Goal: Information Seeking & Learning: Learn about a topic

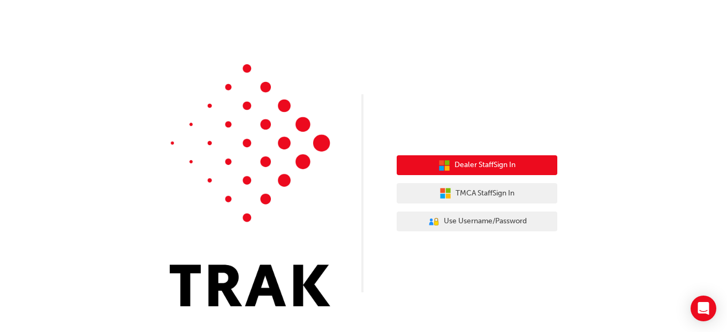
click at [451, 162] on button "Dealer Staff Sign In" at bounding box center [477, 165] width 161 height 20
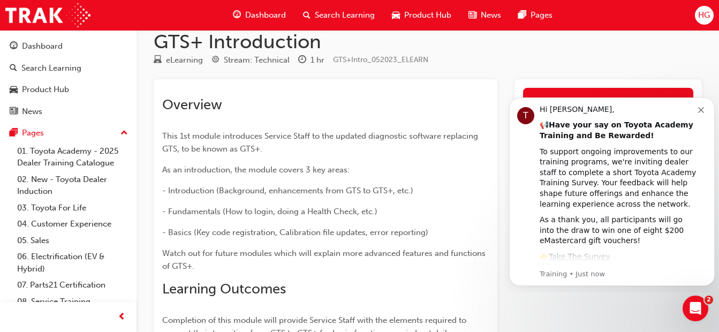
scroll to position [16, 0]
click at [702, 109] on icon "Dismiss notification" at bounding box center [701, 110] width 6 height 6
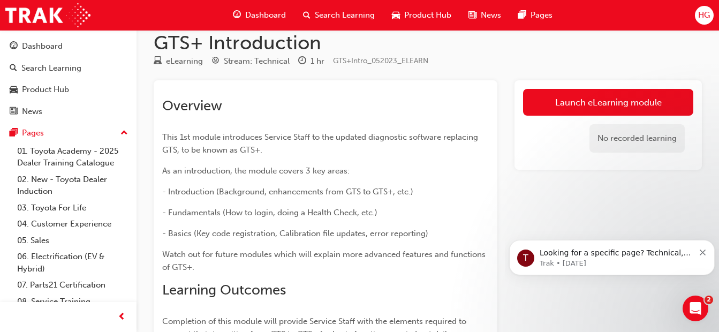
click at [626, 106] on link "Launch eLearning module" at bounding box center [608, 102] width 170 height 27
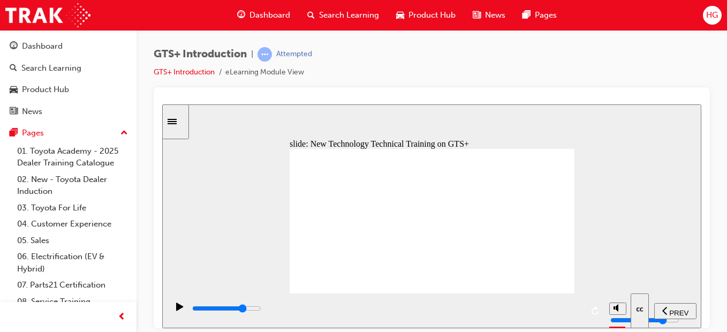
click at [490, 313] on div "playback controls" at bounding box center [386, 308] width 391 height 12
click at [261, 309] on input "slide progress" at bounding box center [226, 307] width 69 height 9
click at [572, 308] on div "playback controls" at bounding box center [386, 308] width 391 height 12
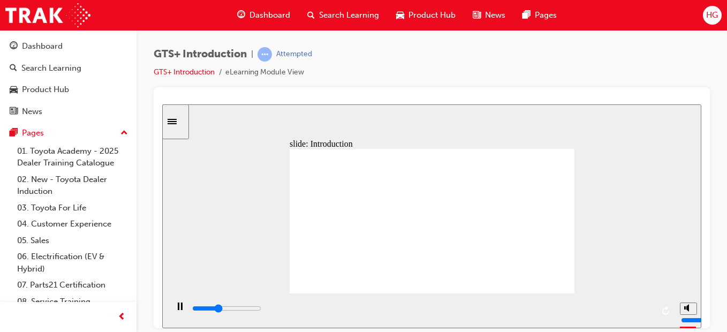
click at [568, 308] on div "playback controls" at bounding box center [386, 308] width 391 height 12
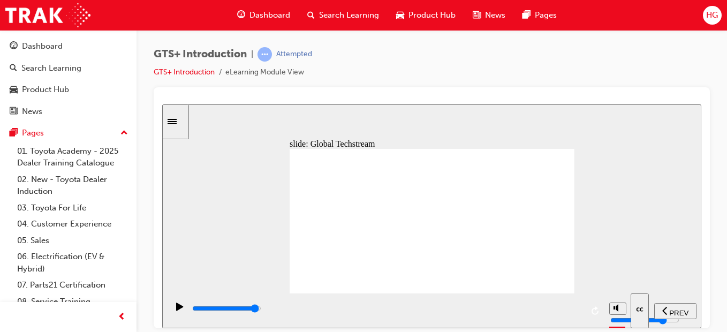
click at [570, 311] on div "playback controls" at bounding box center [386, 308] width 391 height 12
click at [569, 313] on div "playback controls" at bounding box center [386, 308] width 391 height 12
click at [561, 303] on div "playback controls" at bounding box center [386, 310] width 391 height 16
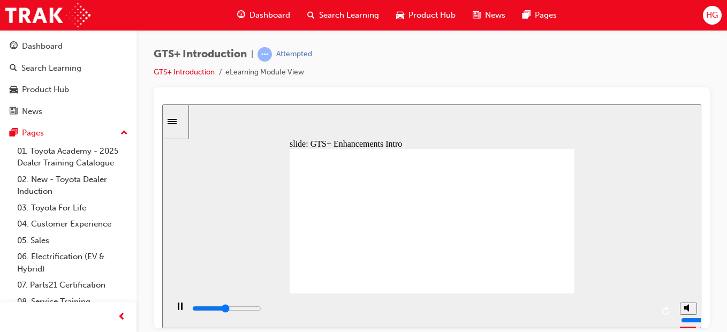
click at [261, 310] on input "slide progress" at bounding box center [226, 307] width 69 height 9
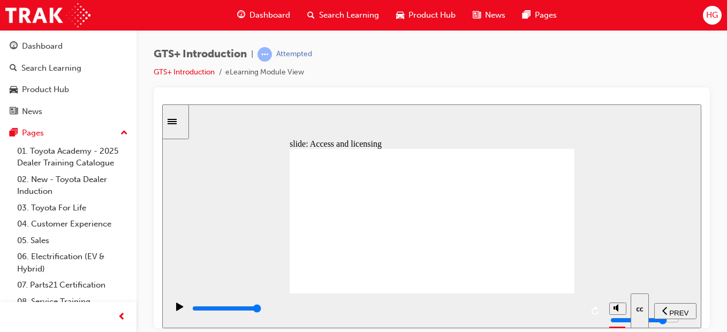
click at [561, 314] on div "playback controls" at bounding box center [386, 308] width 391 height 12
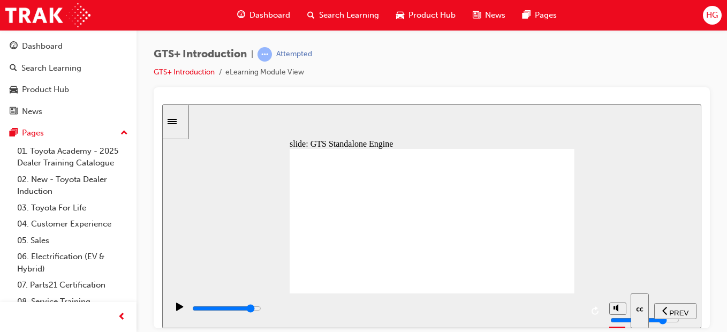
click at [540, 308] on div "playback controls" at bounding box center [386, 308] width 391 height 12
click at [569, 303] on div "playback controls" at bounding box center [386, 310] width 391 height 16
click at [530, 313] on div "playback controls" at bounding box center [386, 308] width 391 height 12
click at [569, 314] on div "playback controls" at bounding box center [386, 308] width 391 height 12
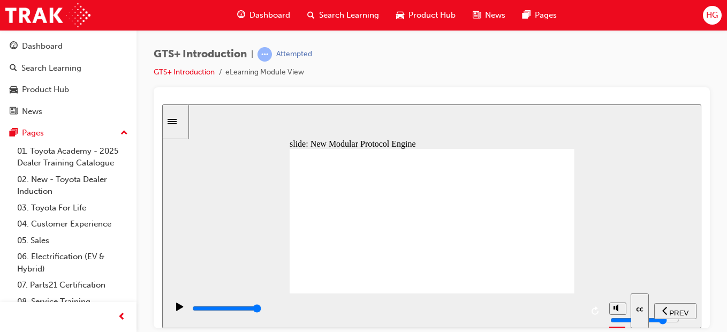
click at [261, 309] on input "slide progress" at bounding box center [226, 307] width 69 height 9
click at [567, 308] on div "playback controls" at bounding box center [386, 308] width 391 height 12
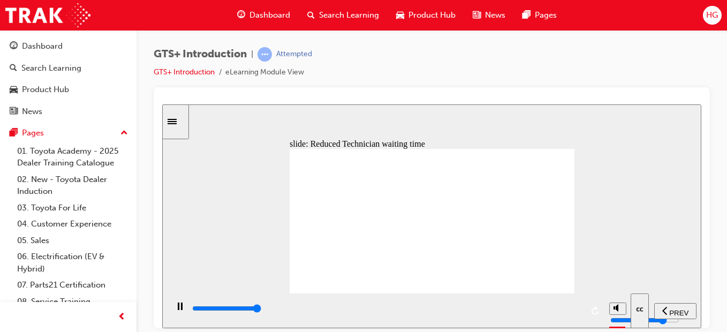
click at [572, 313] on div "playback controls" at bounding box center [386, 308] width 391 height 12
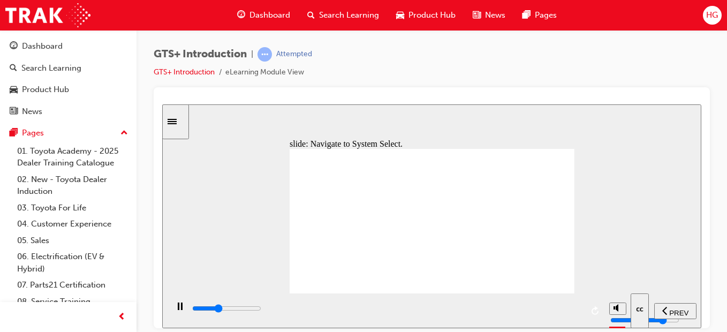
type input "4000"
